Goal: Find specific page/section: Find specific page/section

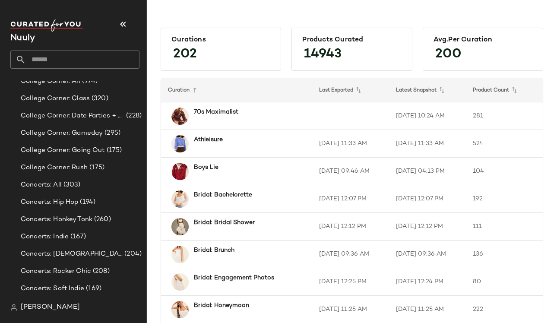
scroll to position [234, 0]
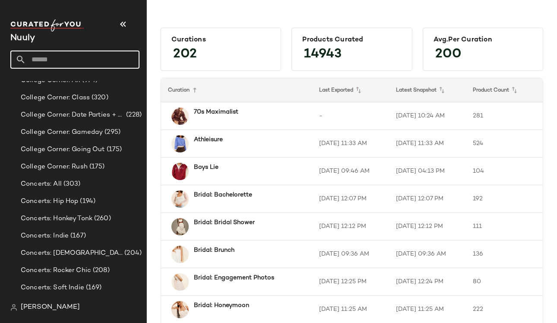
click at [43, 54] on input "text" at bounding box center [83, 60] width 114 height 18
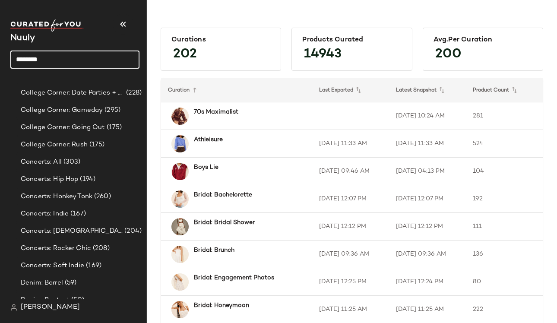
type input "********"
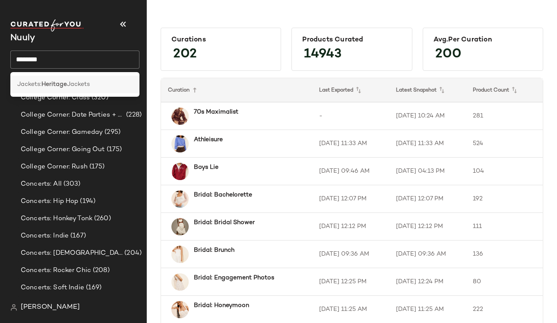
click at [52, 82] on b "Heritage" at bounding box center [53, 84] width 25 height 9
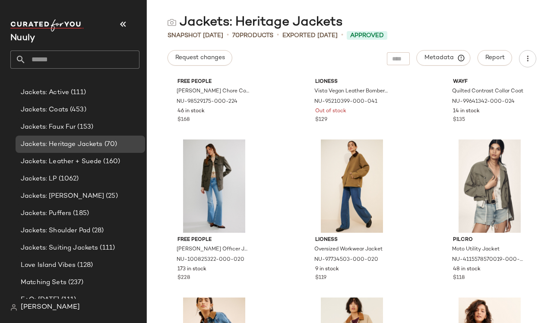
scroll to position [1554, 0]
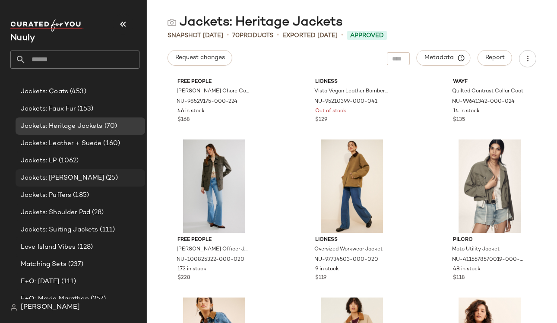
click at [72, 177] on span "Jackets: [PERSON_NAME]" at bounding box center [62, 178] width 83 height 10
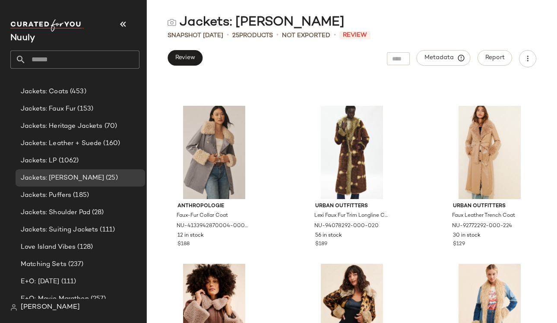
scroll to position [332, 0]
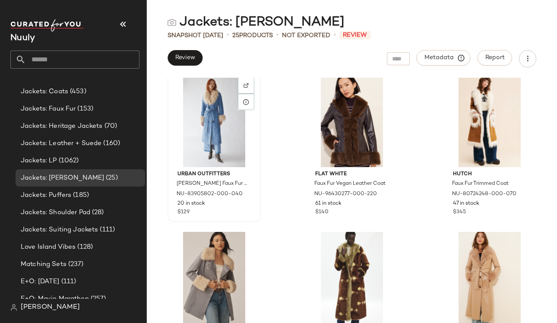
click at [234, 149] on div at bounding box center [214, 120] width 87 height 93
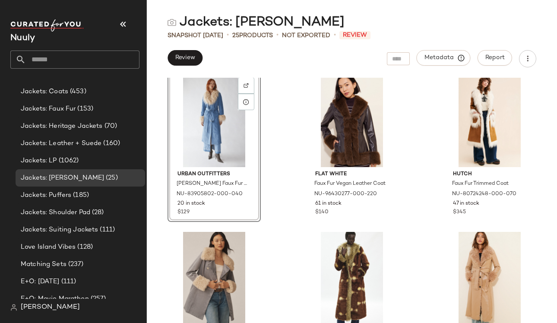
click at [190, 171] on div "Urban Outfitters [PERSON_NAME] Faux Fur Corduroy Longline Coat NU-83905802-000-…" at bounding box center [214, 146] width 93 height 151
click at [249, 94] on div at bounding box center [246, 102] width 16 height 16
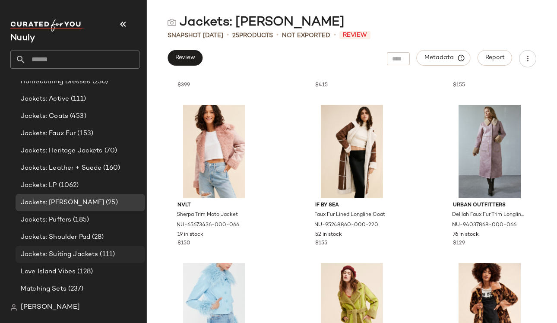
scroll to position [1525, 0]
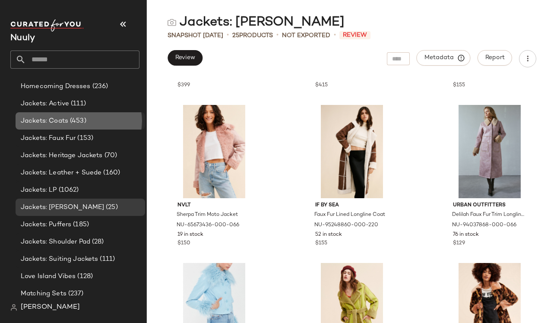
click at [44, 114] on div "Jackets: Coats (453)" at bounding box center [81, 120] width 130 height 17
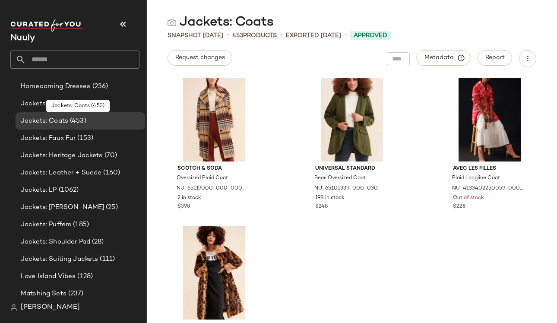
scroll to position [6870, 0]
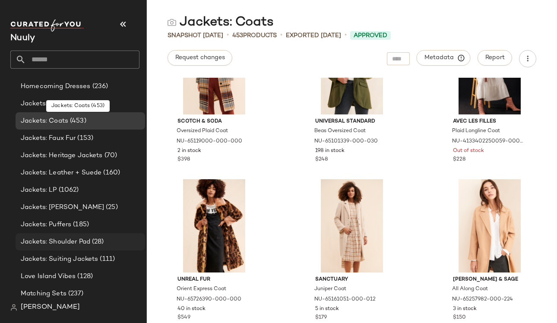
click at [73, 239] on span "Jackets: Shoulder Pad" at bounding box center [56, 242] width 70 height 10
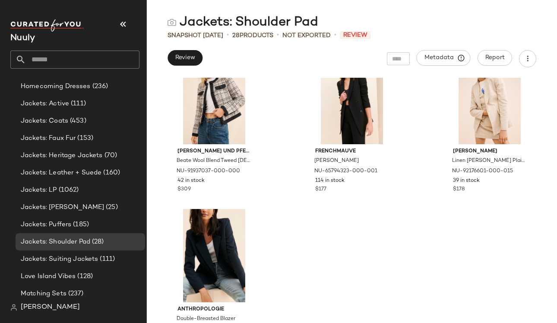
scroll to position [1338, 0]
